Goal: Find specific page/section: Find specific page/section

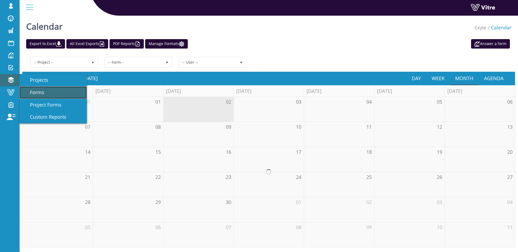
click at [62, 94] on link "Forms" at bounding box center [52, 92] width 67 height 12
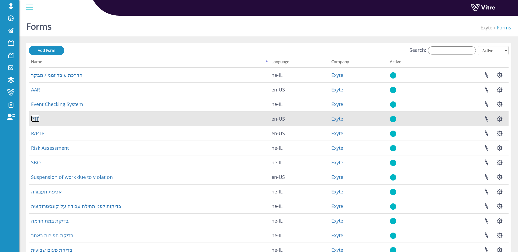
click at [38, 119] on link "PTP" at bounding box center [35, 118] width 9 height 6
